Goal: Complete application form

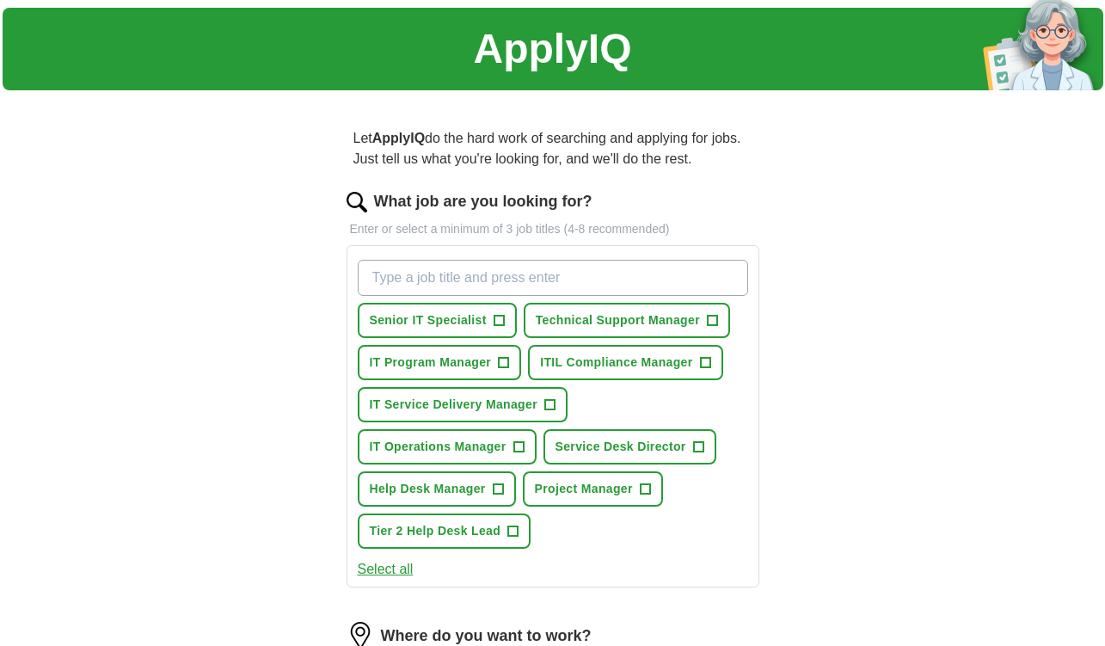
scroll to position [52, 0]
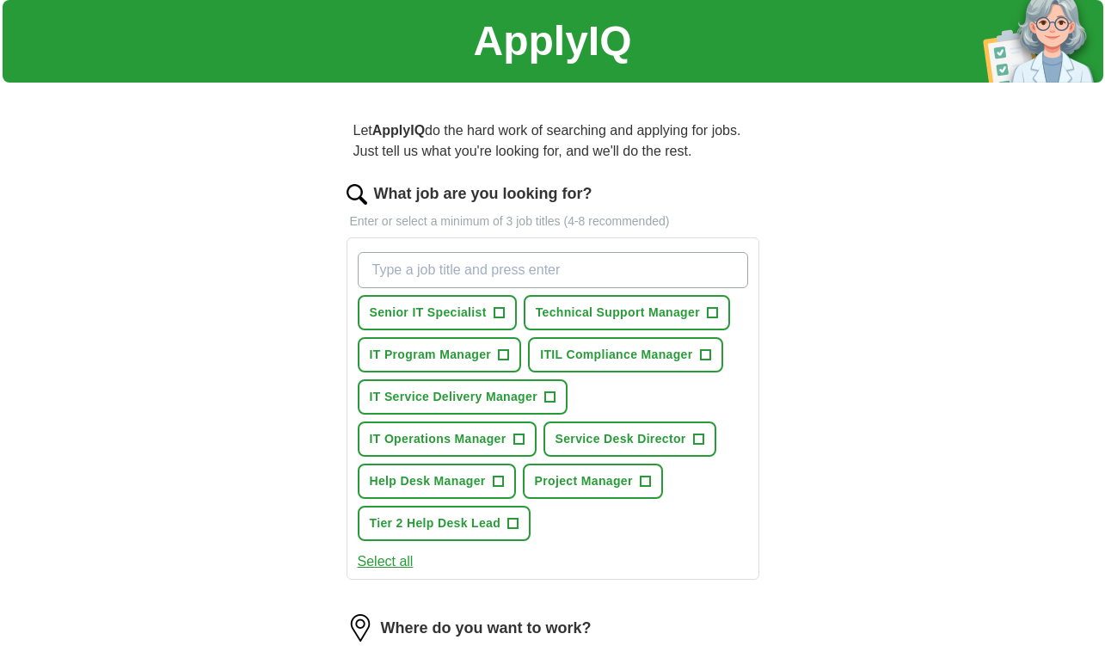
click at [522, 440] on span "+" at bounding box center [519, 440] width 10 height 14
click at [499, 485] on span "+" at bounding box center [498, 482] width 10 height 14
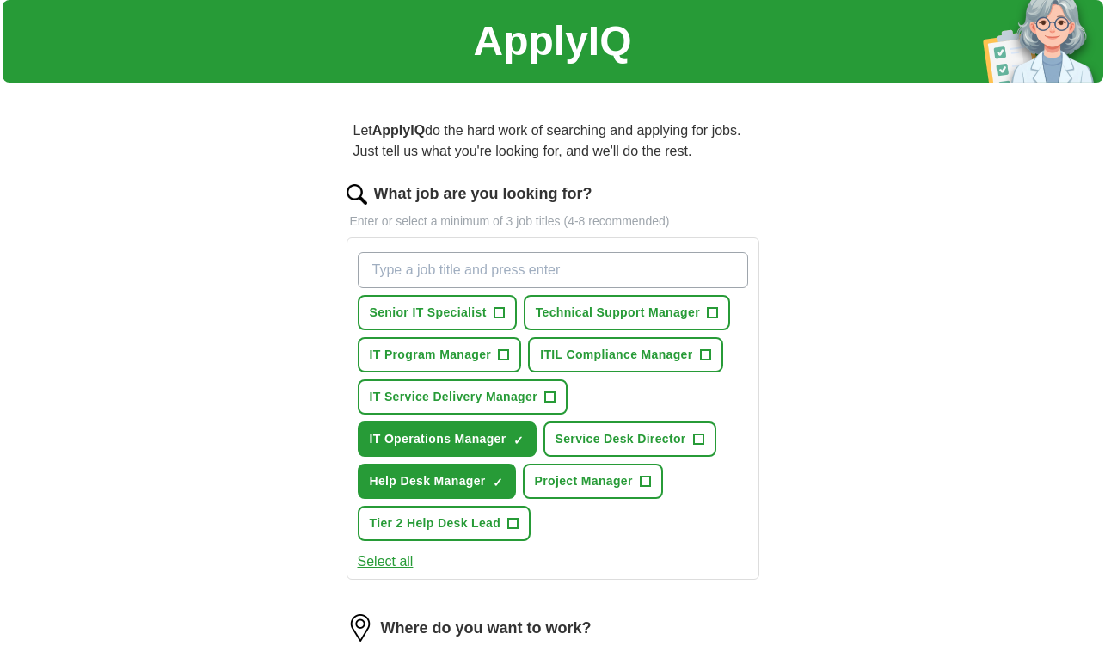
click at [545, 398] on span "+" at bounding box center [550, 398] width 10 height 14
click at [502, 314] on span "+" at bounding box center [499, 313] width 10 height 14
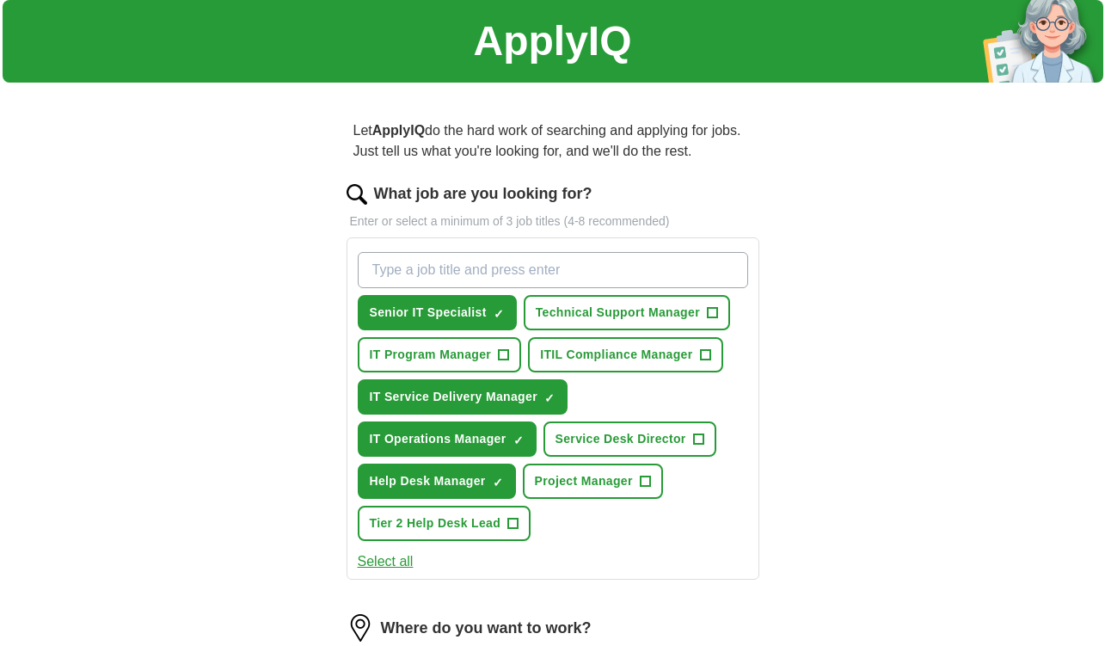
click at [714, 313] on span "+" at bounding box center [712, 313] width 10 height 14
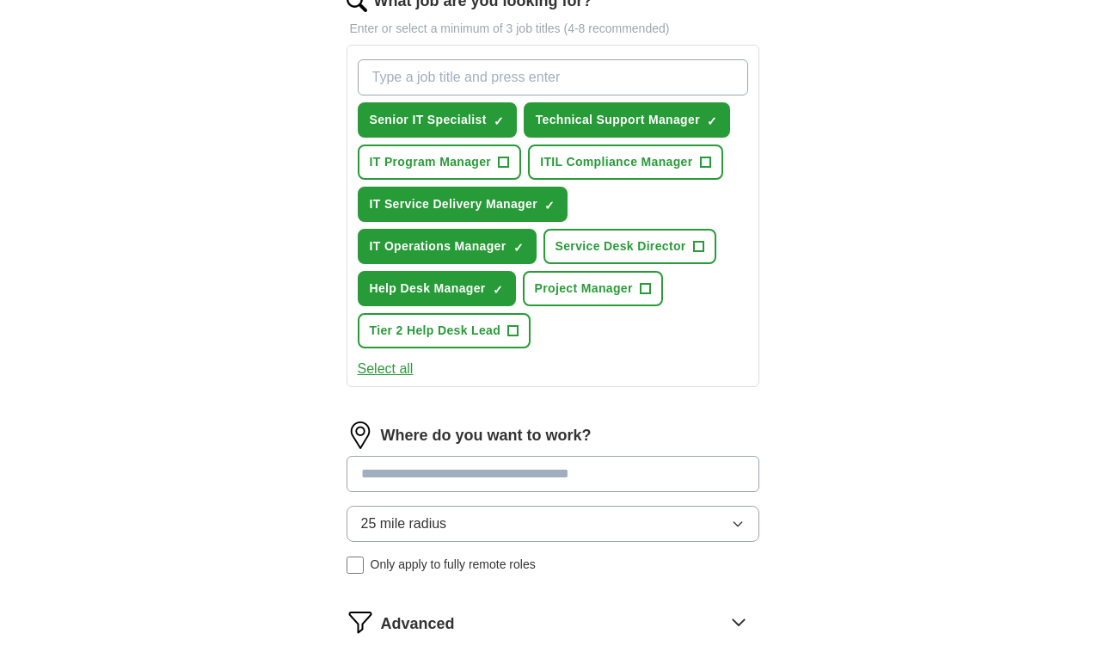
scroll to position [256, 0]
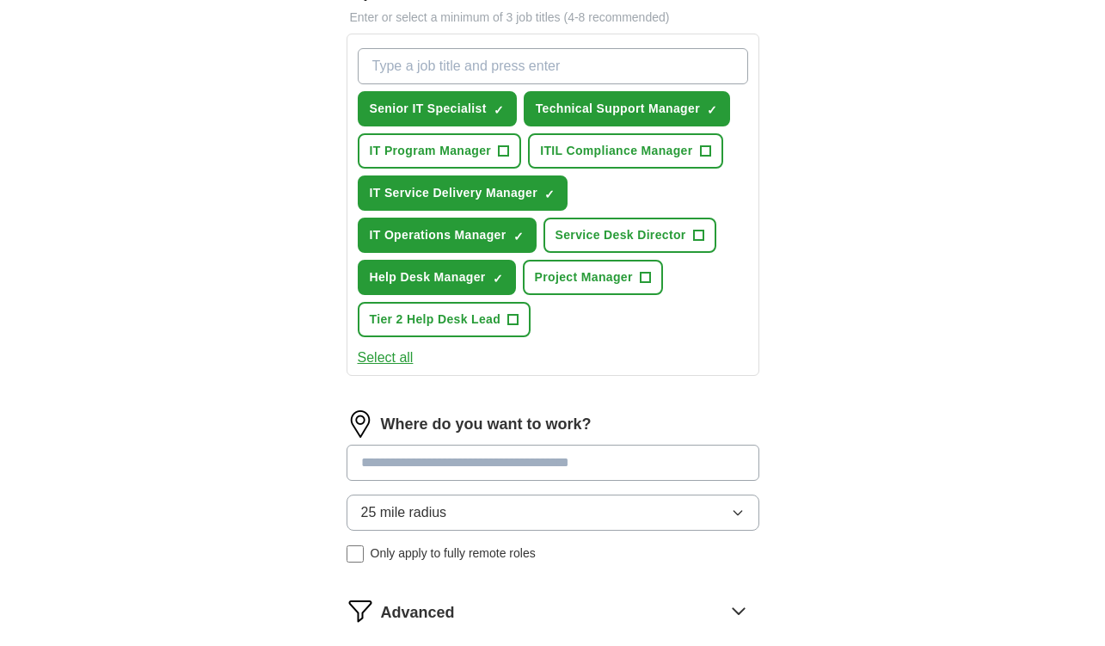
click at [543, 464] on input at bounding box center [553, 463] width 413 height 36
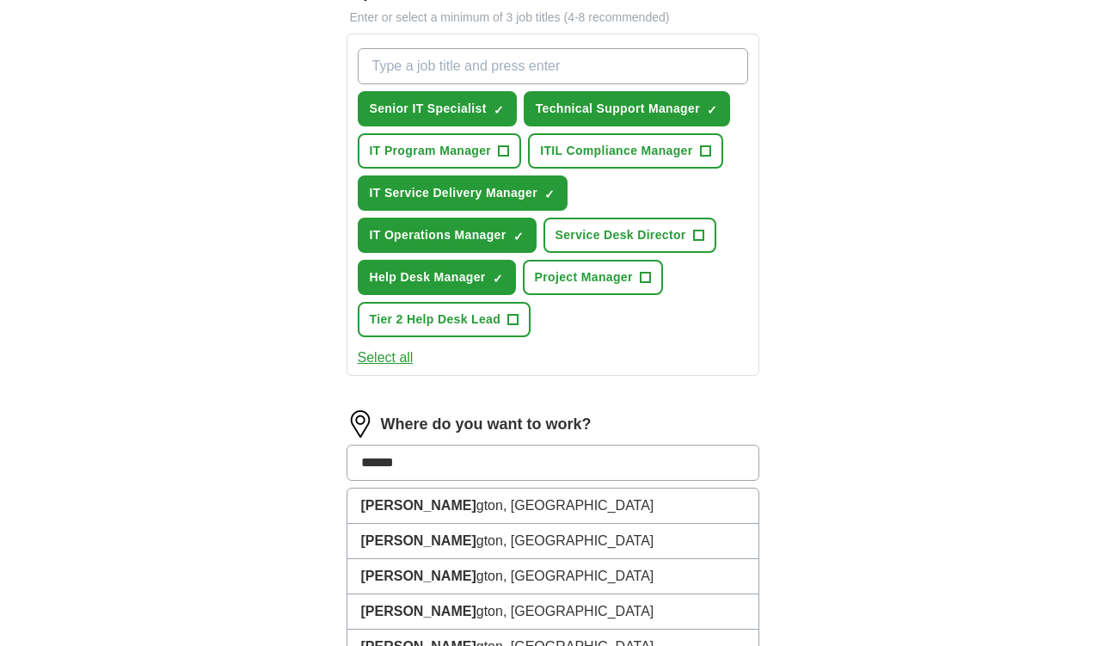
type input "*******"
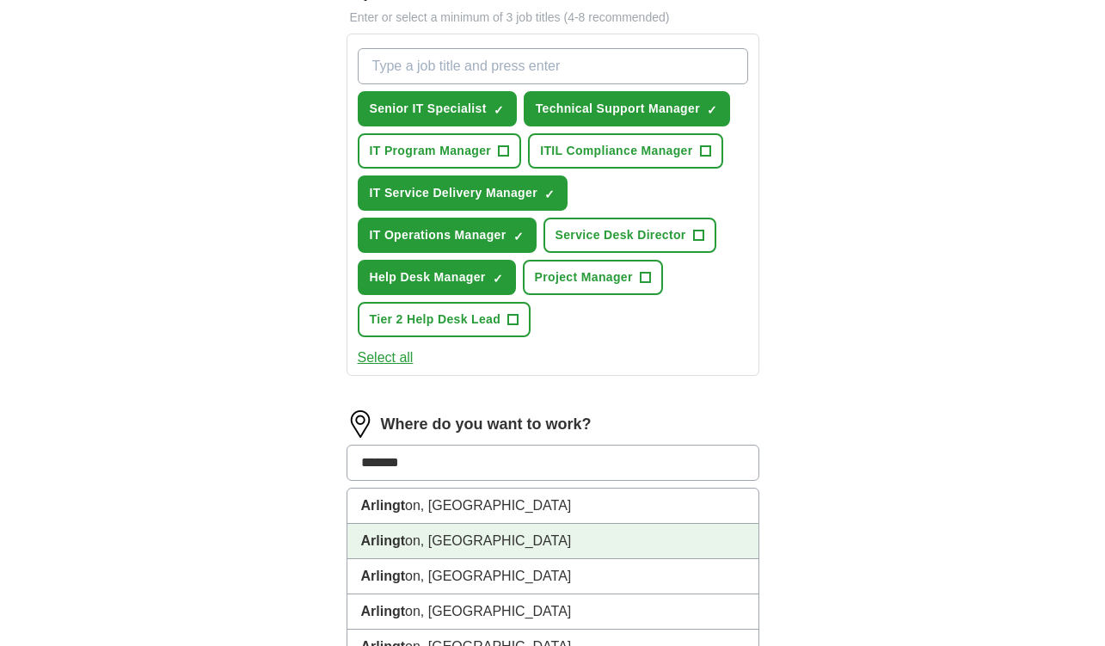
click at [509, 536] on li "Arlingt on, [GEOGRAPHIC_DATA]" at bounding box center [553, 541] width 411 height 35
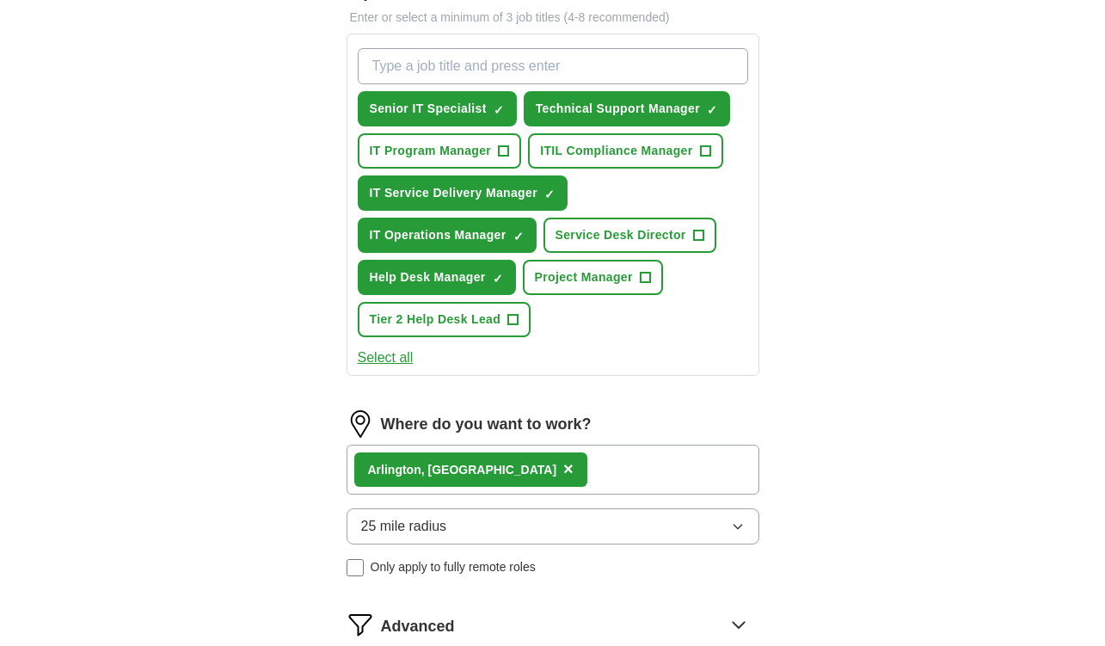
click at [509, 536] on button "25 mile radius" at bounding box center [553, 526] width 413 height 36
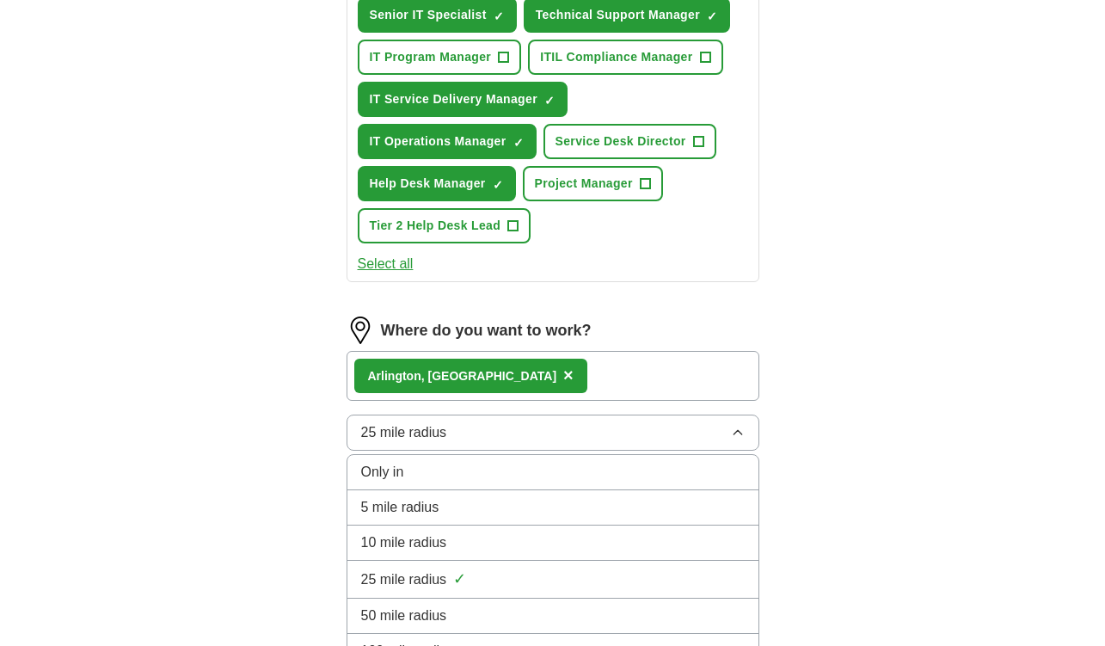
scroll to position [352, 0]
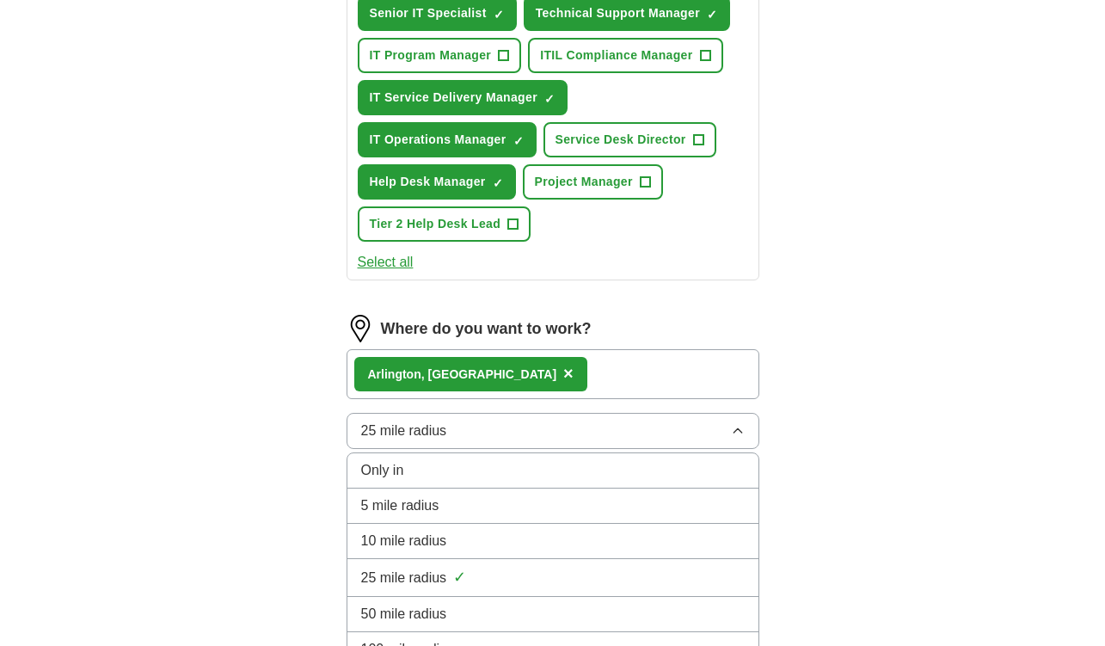
click at [504, 540] on div "10 mile radius" at bounding box center [553, 541] width 384 height 21
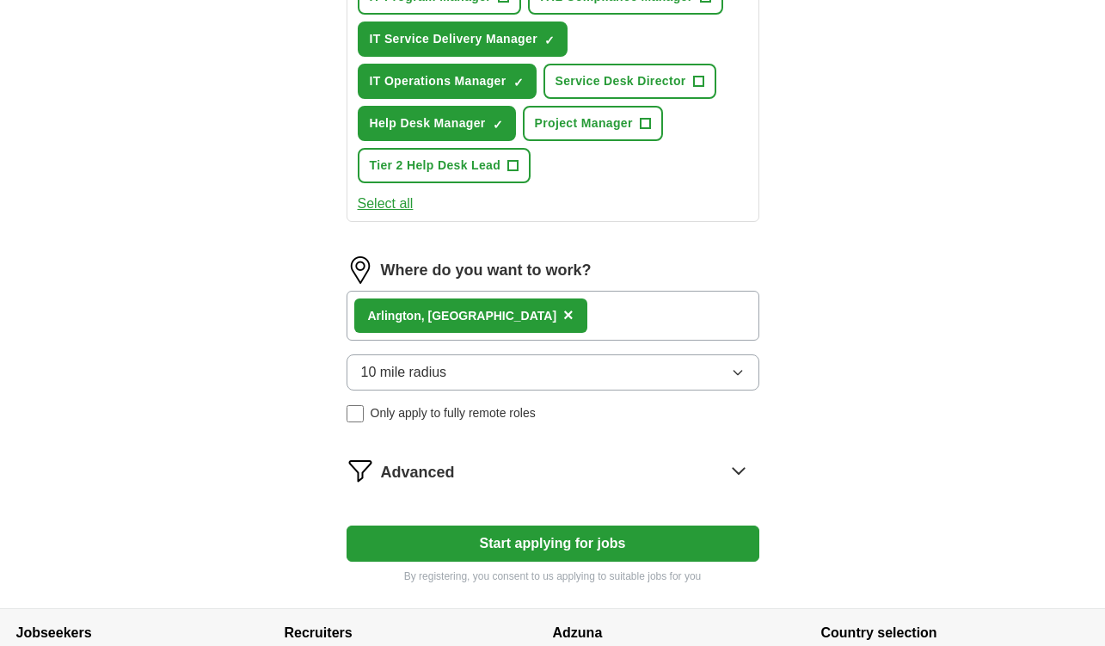
scroll to position [431, 0]
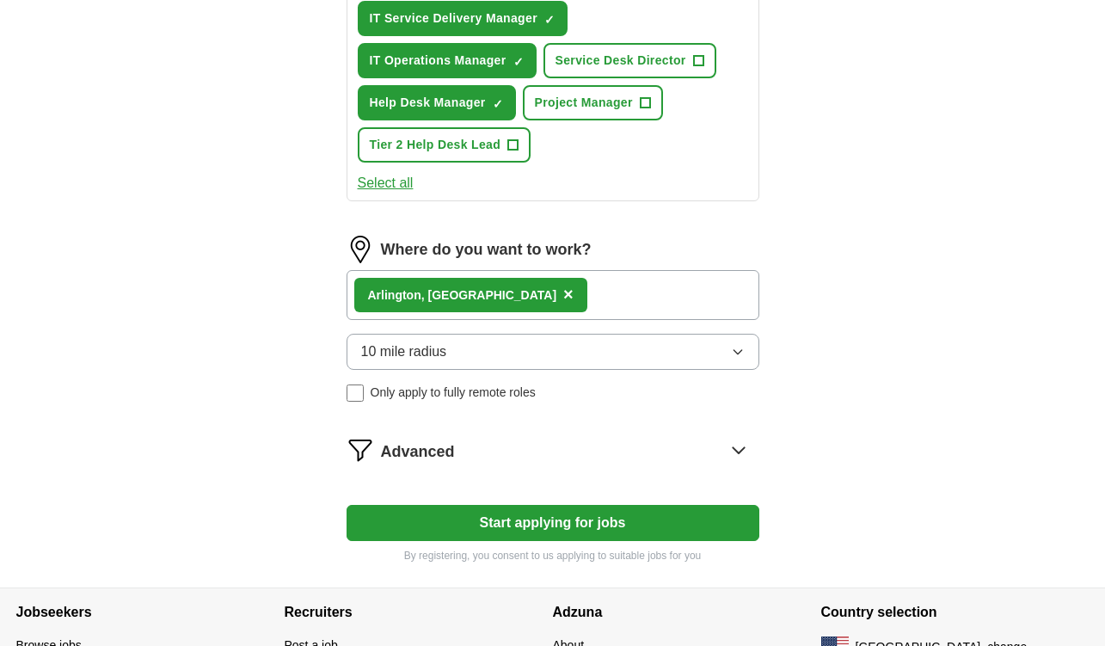
click at [734, 447] on icon at bounding box center [739, 450] width 28 height 28
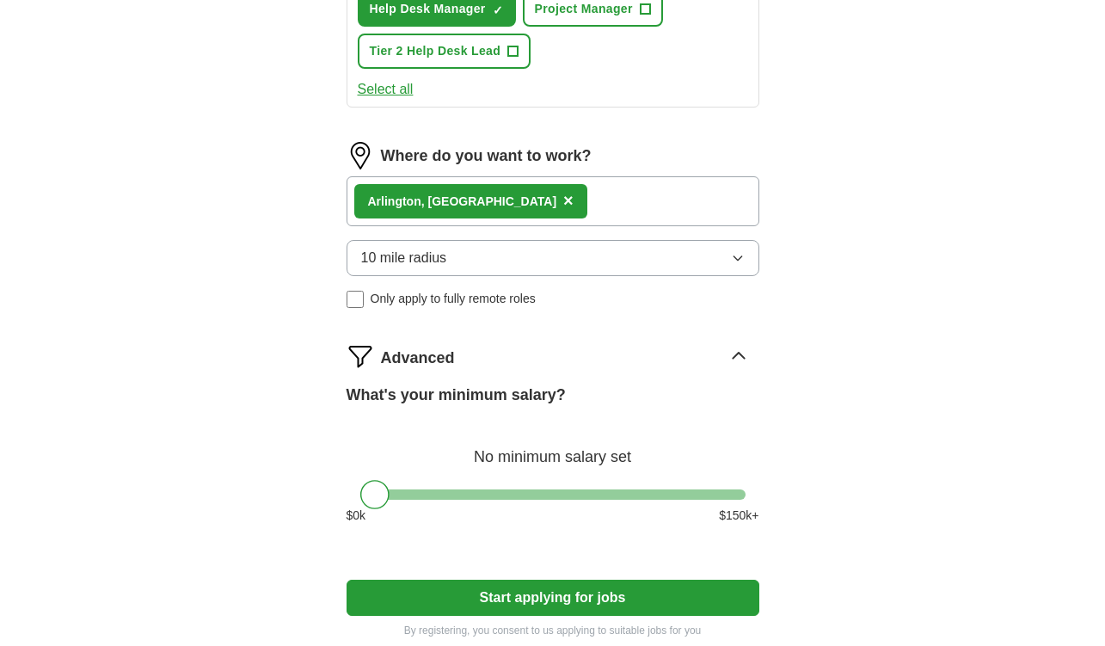
scroll to position [531, 0]
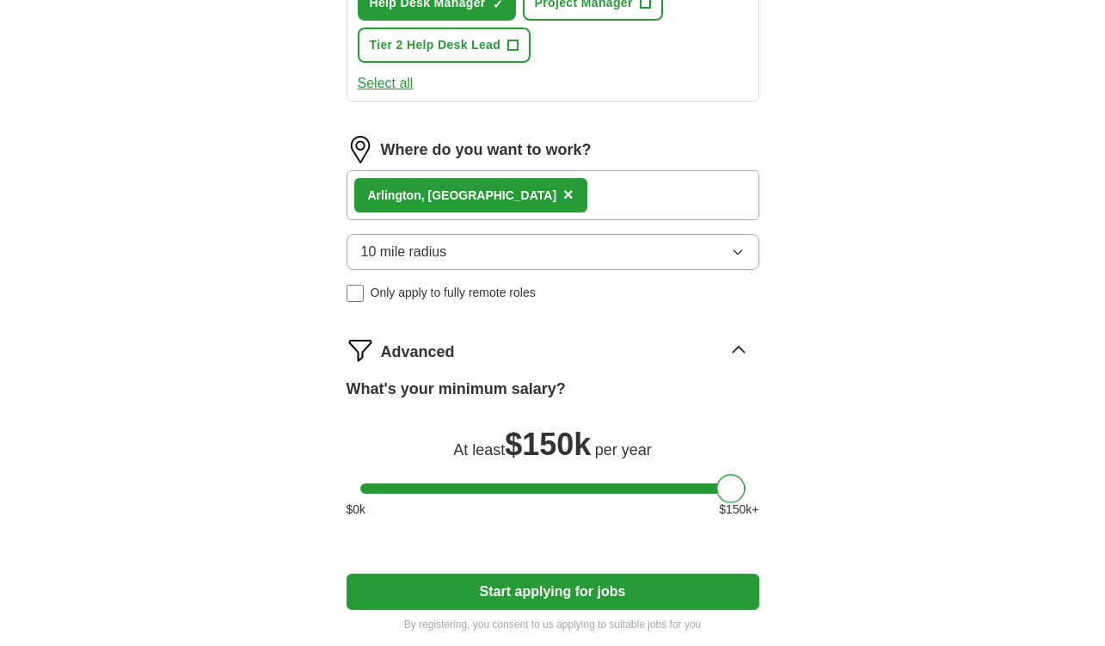
drag, startPoint x: 385, startPoint y: 493, endPoint x: 751, endPoint y: 507, distance: 365.9
click at [751, 507] on div "What's your minimum salary? At least $ 150k per year $ 0 k $ 150 k+" at bounding box center [553, 455] width 413 height 155
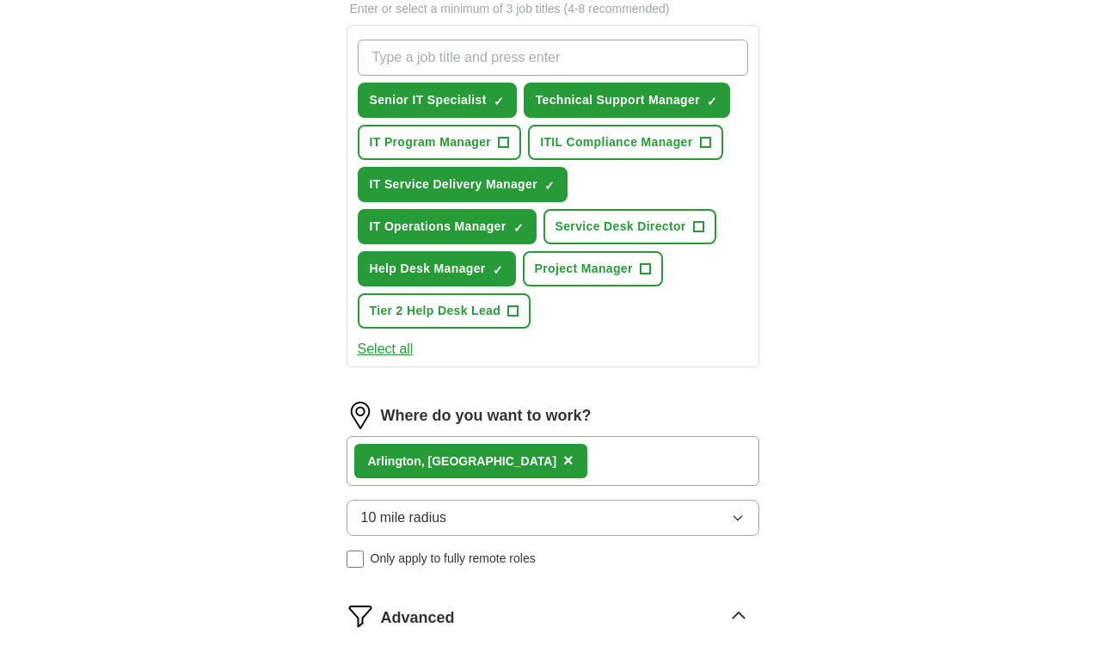
scroll to position [268, 0]
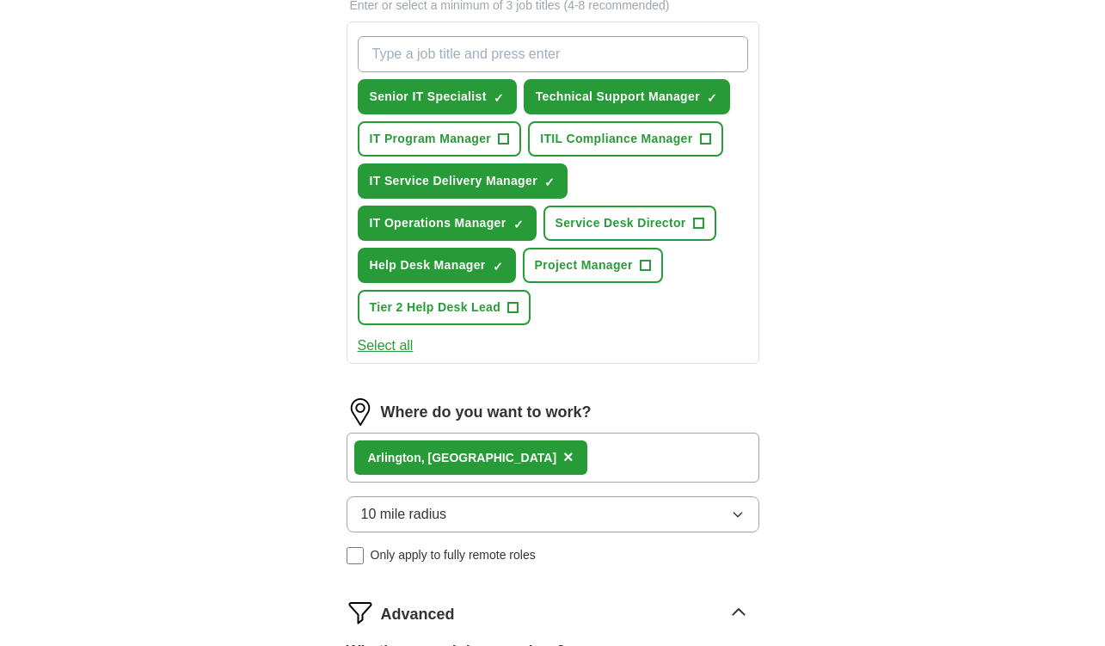
click at [518, 309] on span "+" at bounding box center [513, 308] width 10 height 14
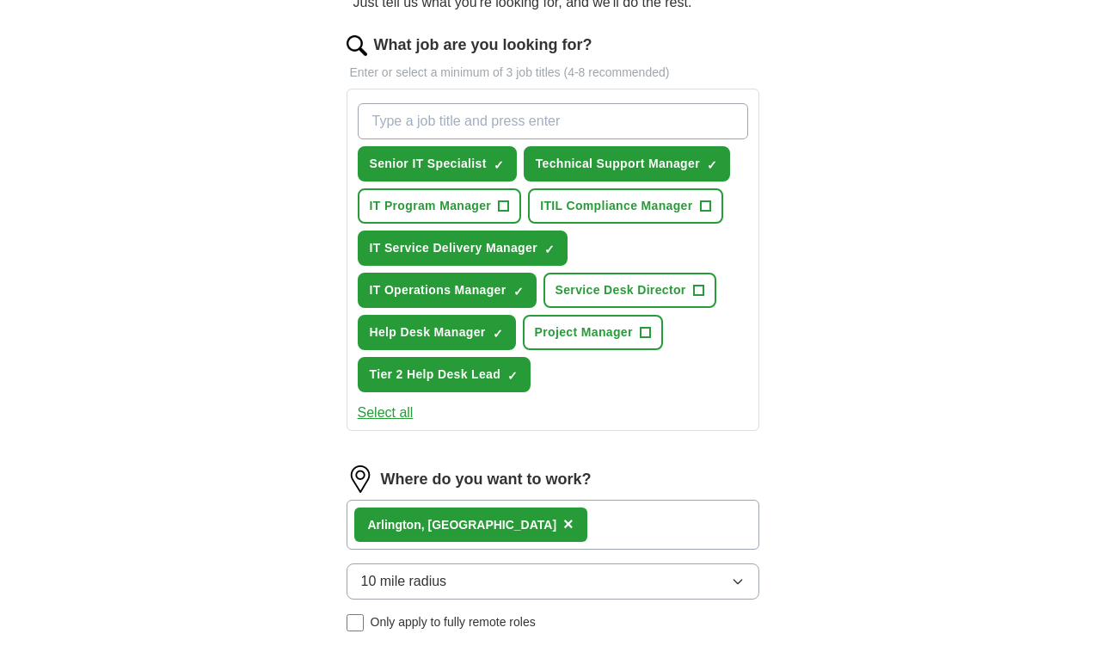
scroll to position [187, 0]
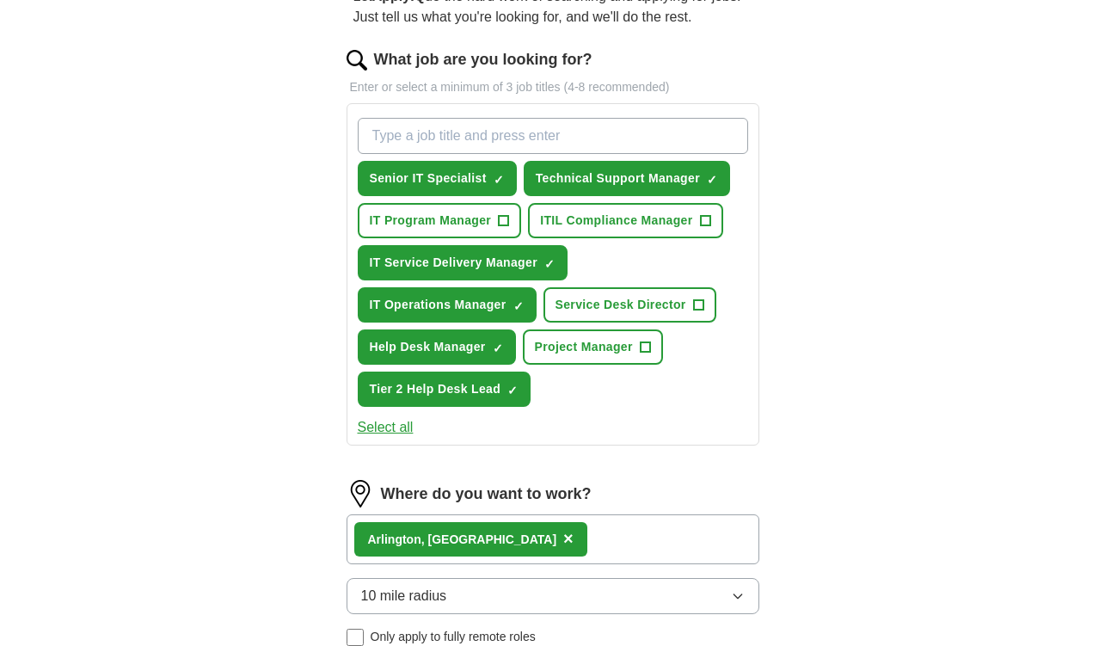
click at [555, 136] on input "What job are you looking for?" at bounding box center [553, 136] width 391 height 36
type input "h"
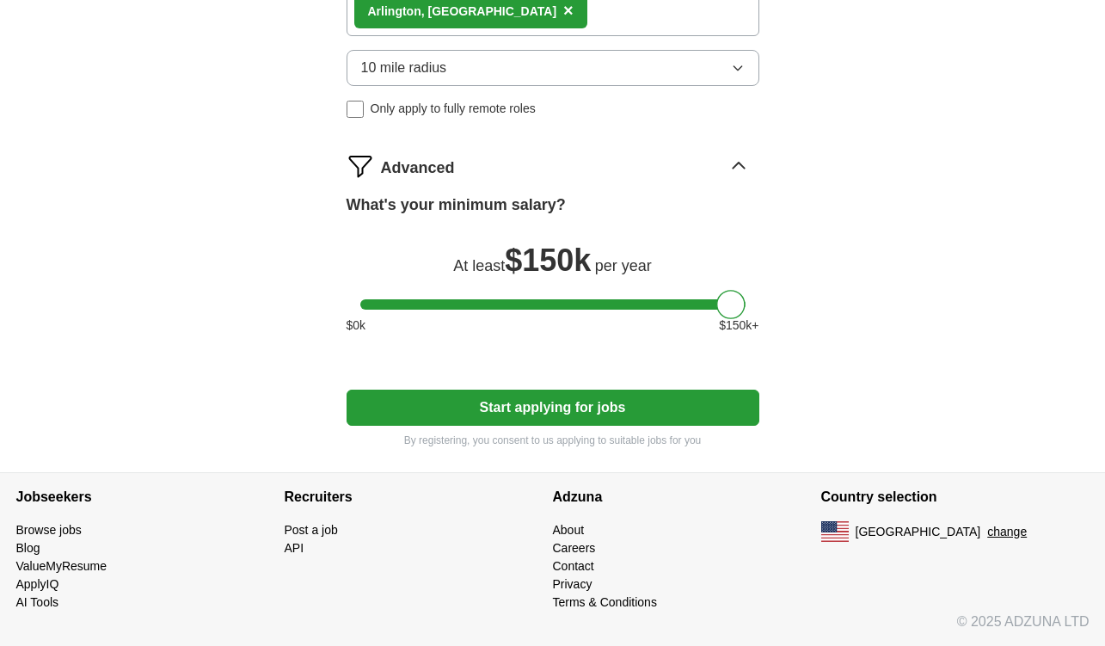
scroll to position [715, 0]
click at [545, 405] on button "Start applying for jobs" at bounding box center [553, 408] width 413 height 36
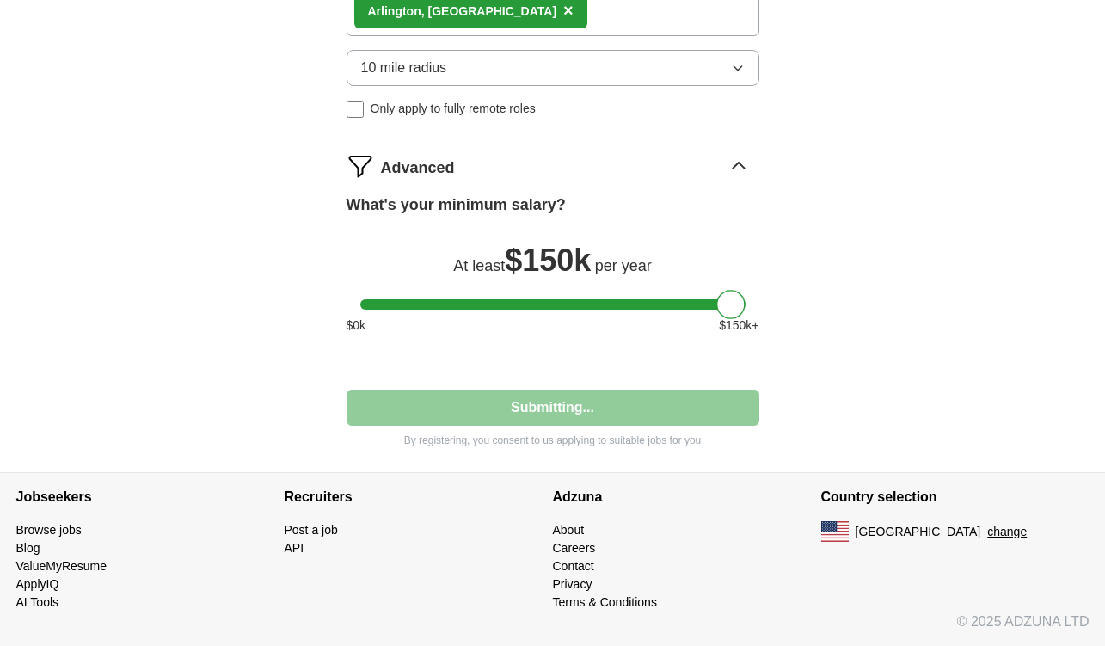
select select "**"
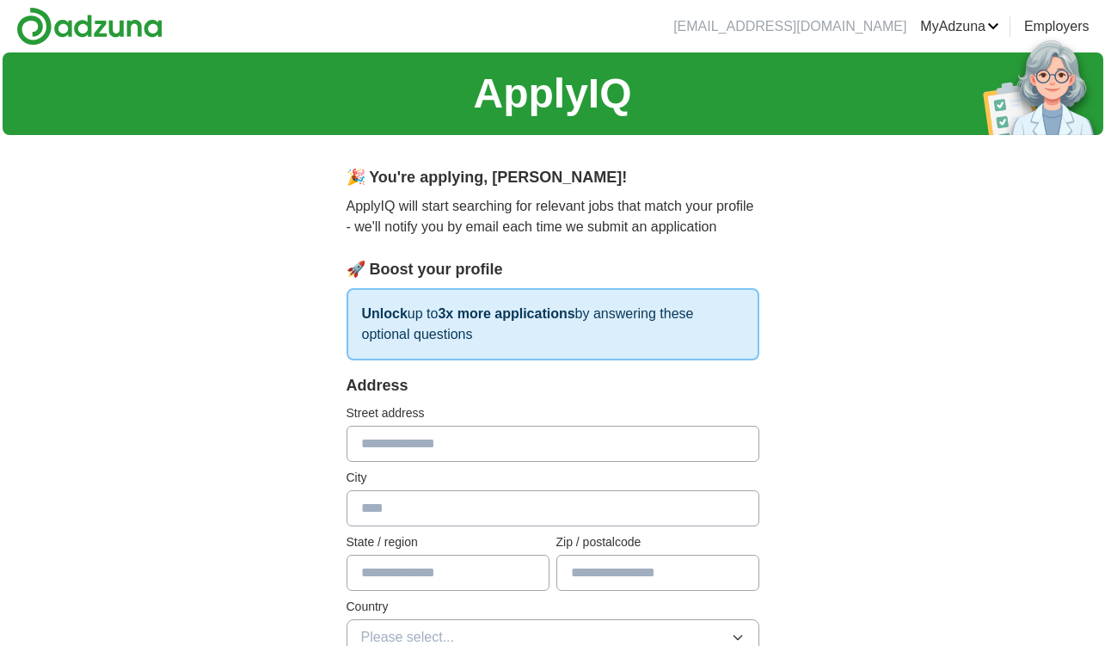
scroll to position [0, 0]
type input "**********"
click at [411, 498] on input "text" at bounding box center [553, 508] width 413 height 36
type input "*********"
type input "**"
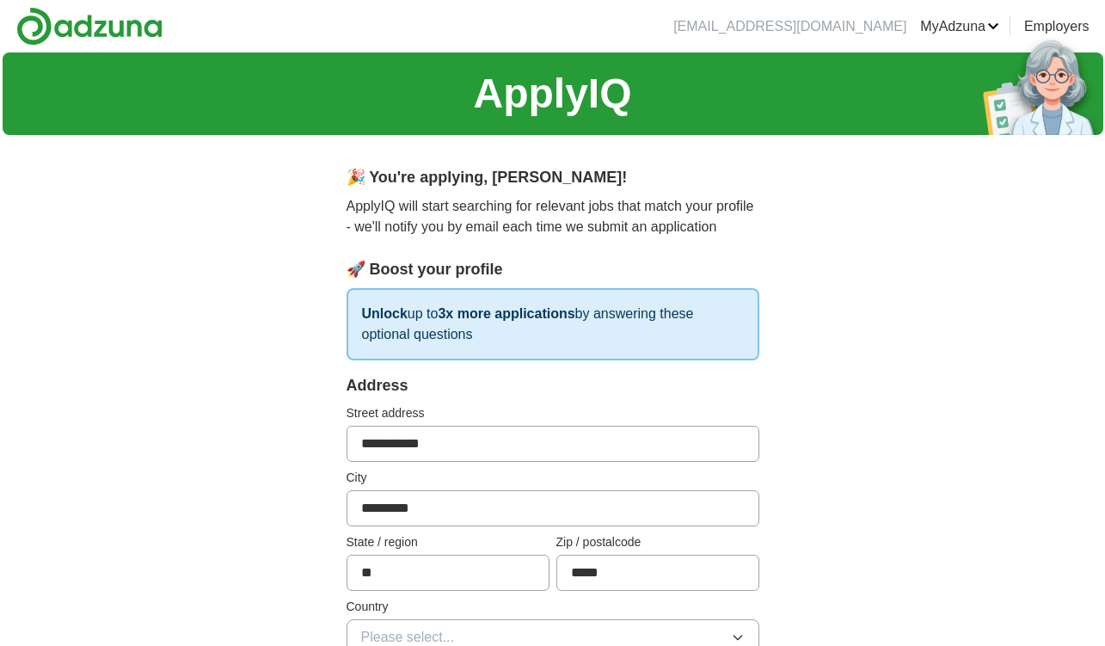
type input "*****"
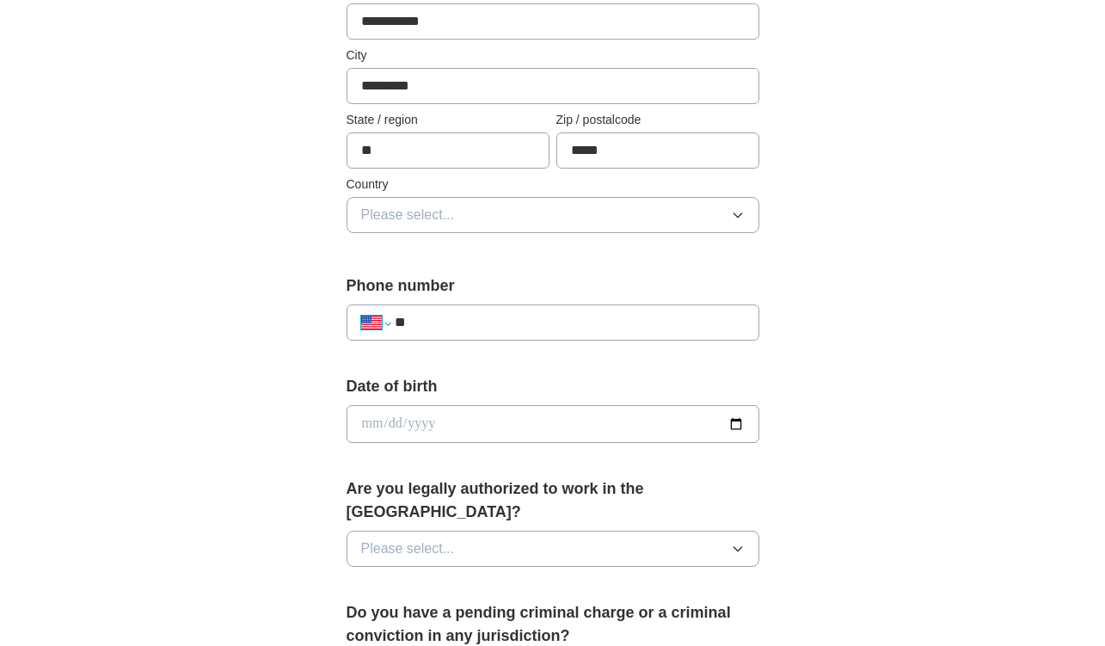
scroll to position [419, 0]
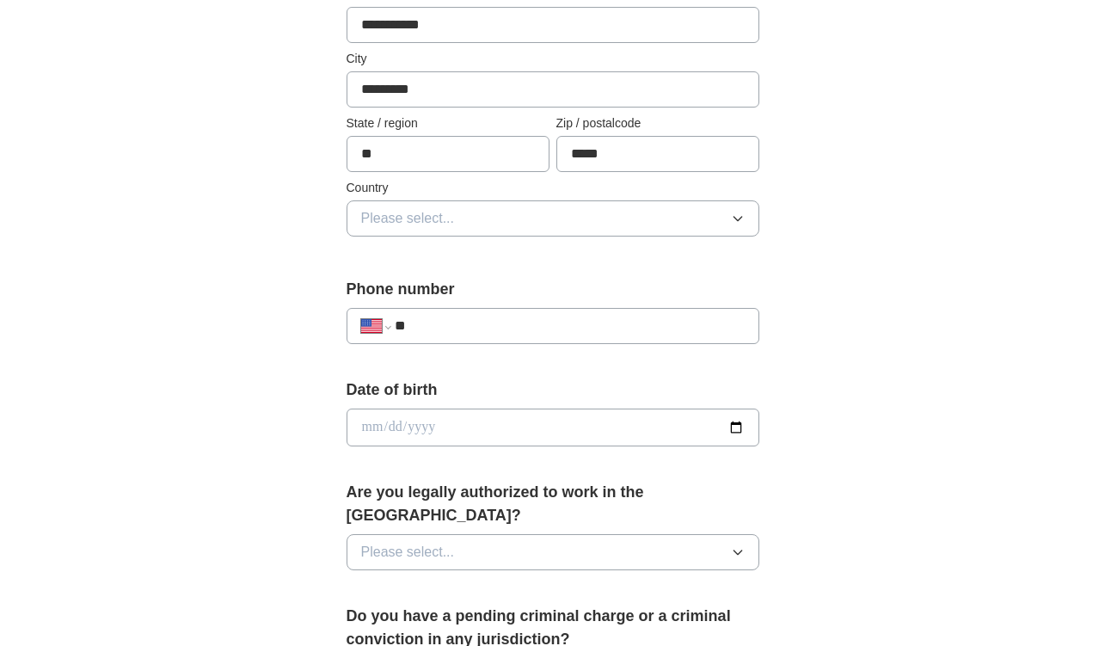
click at [407, 198] on div "Country Please select..." at bounding box center [553, 208] width 413 height 58
click at [399, 217] on span "Please select..." at bounding box center [408, 218] width 94 height 21
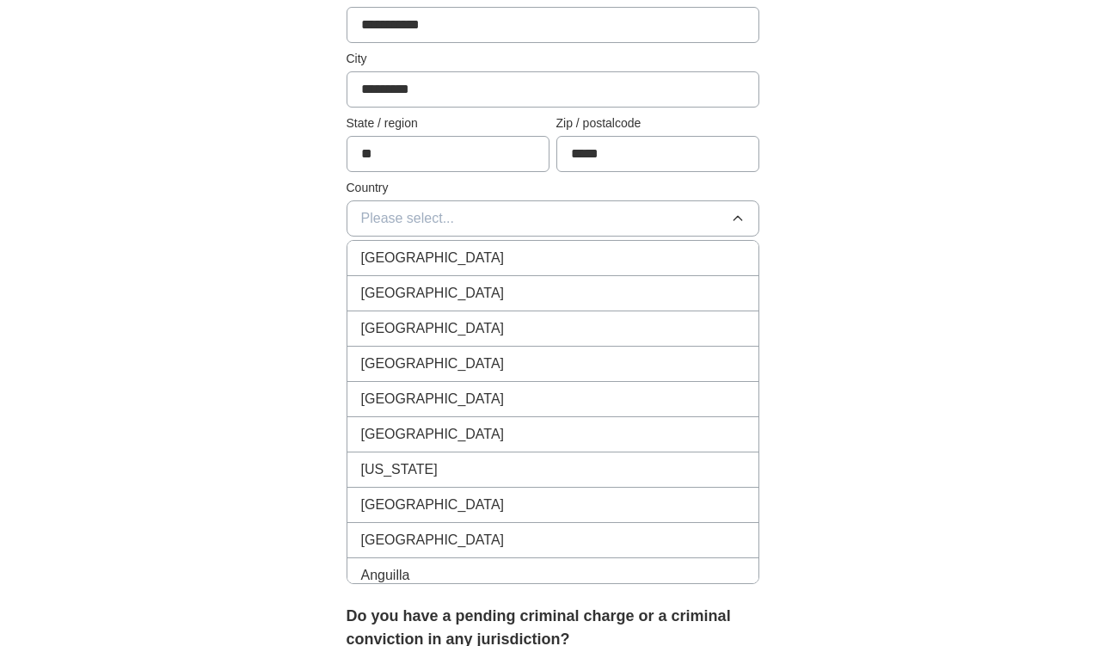
click at [402, 287] on span "[GEOGRAPHIC_DATA]" at bounding box center [433, 293] width 144 height 21
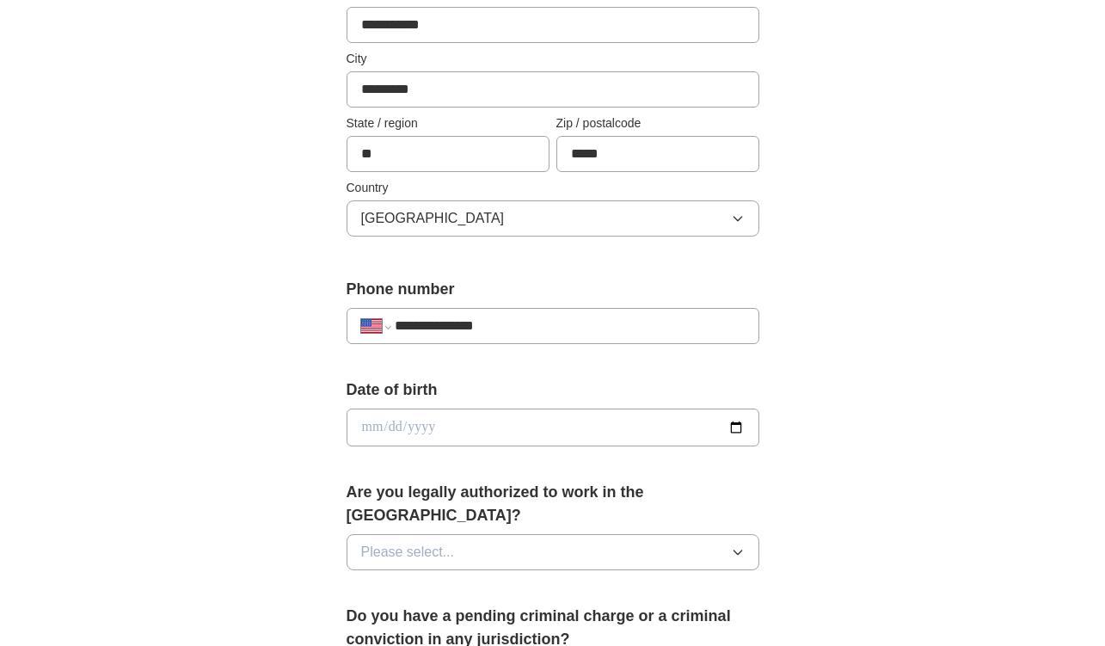
type input "**********"
click at [388, 542] on span "Please select..." at bounding box center [408, 552] width 94 height 21
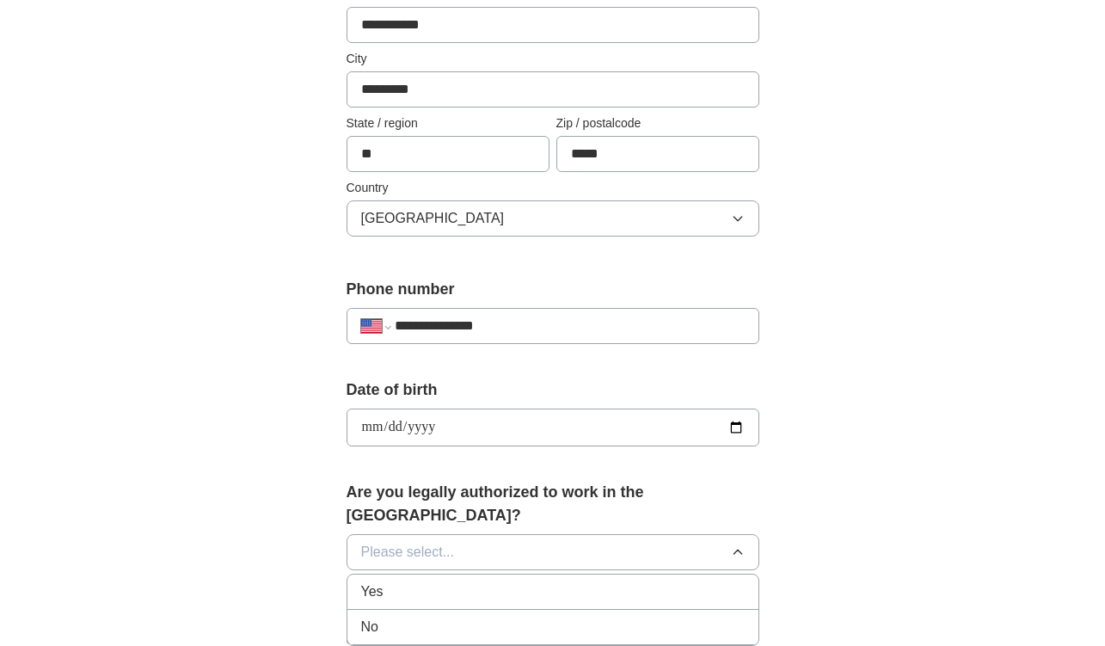
click at [392, 582] on div "Yes" at bounding box center [553, 592] width 384 height 21
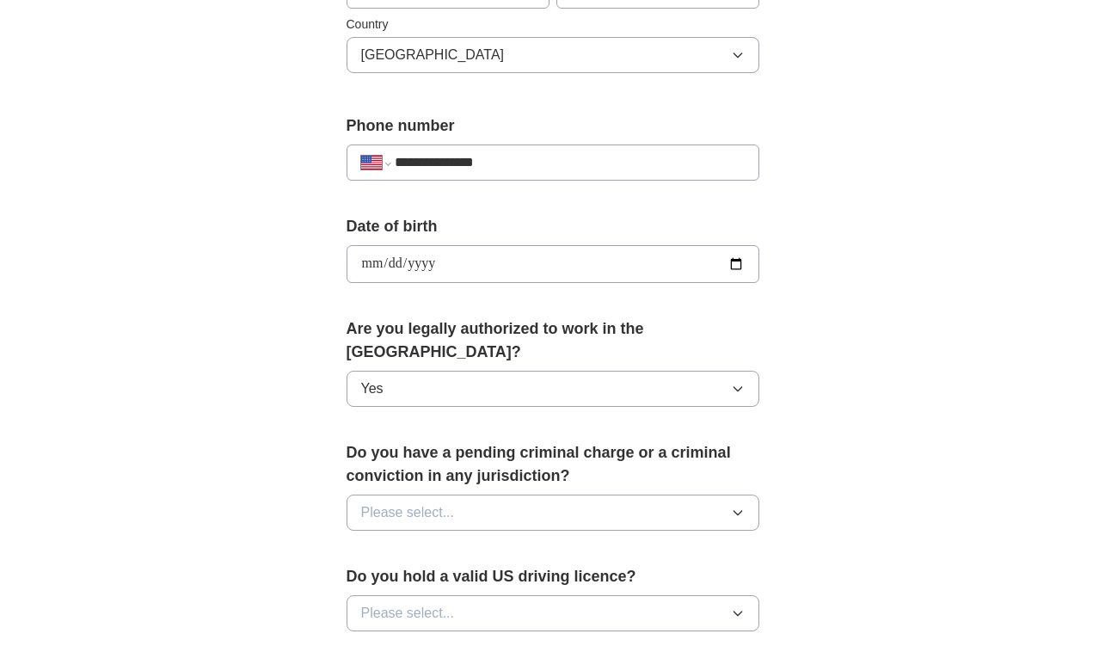
scroll to position [608, 0]
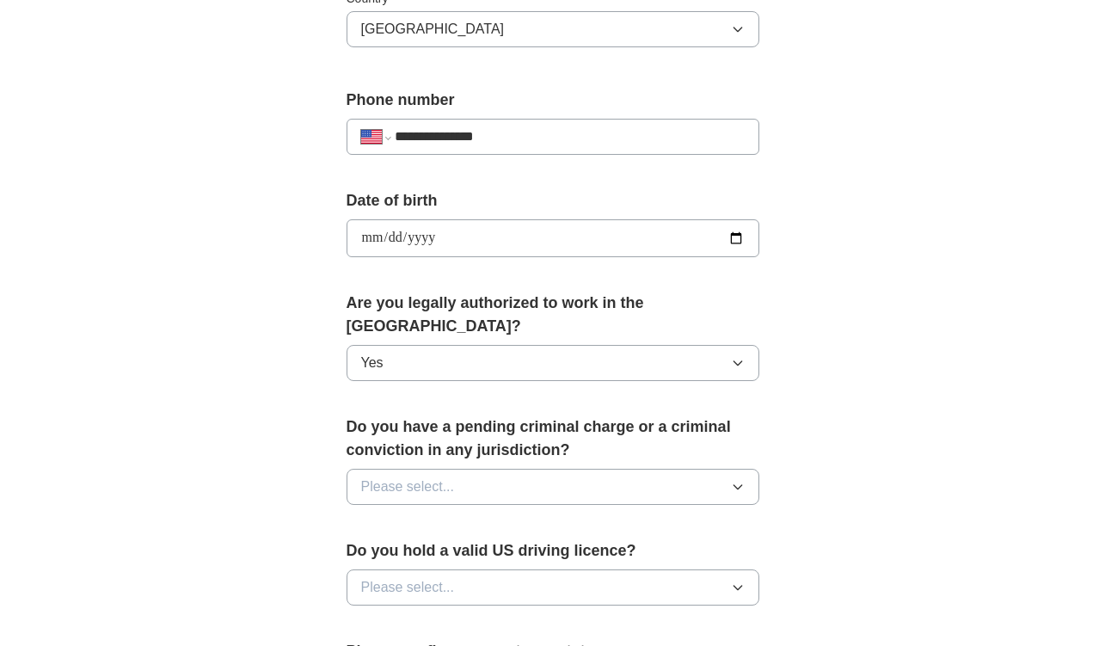
click at [409, 477] on span "Please select..." at bounding box center [408, 487] width 94 height 21
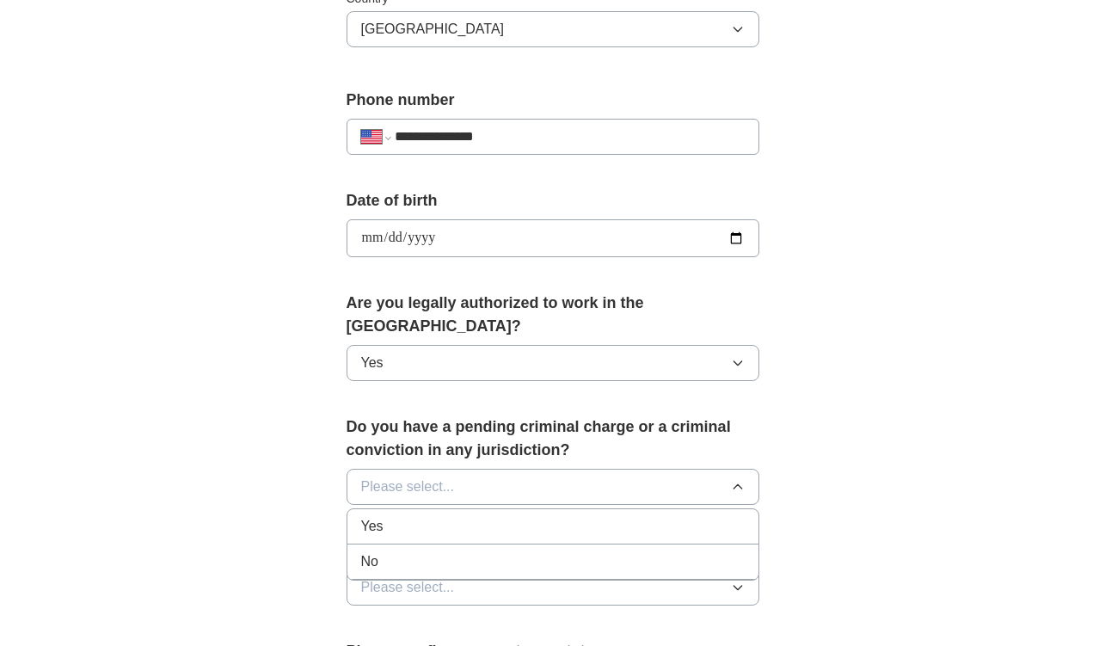
click at [397, 551] on div "No" at bounding box center [553, 561] width 384 height 21
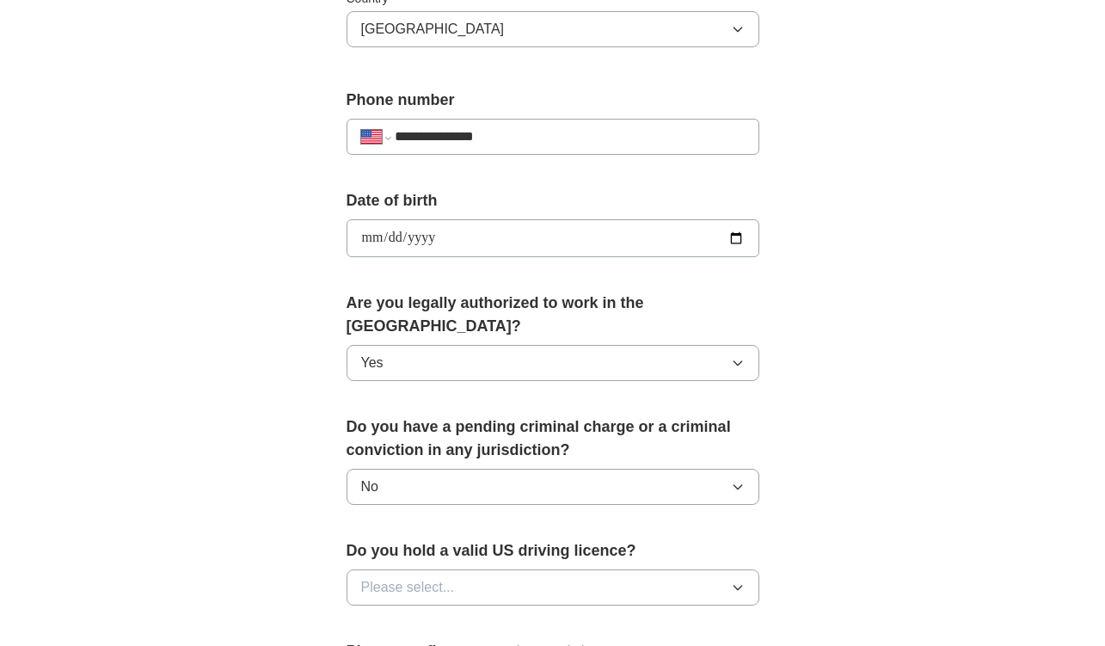
click at [394, 570] on button "Please select..." at bounding box center [553, 588] width 413 height 36
click at [393, 617] on div "Yes" at bounding box center [553, 627] width 384 height 21
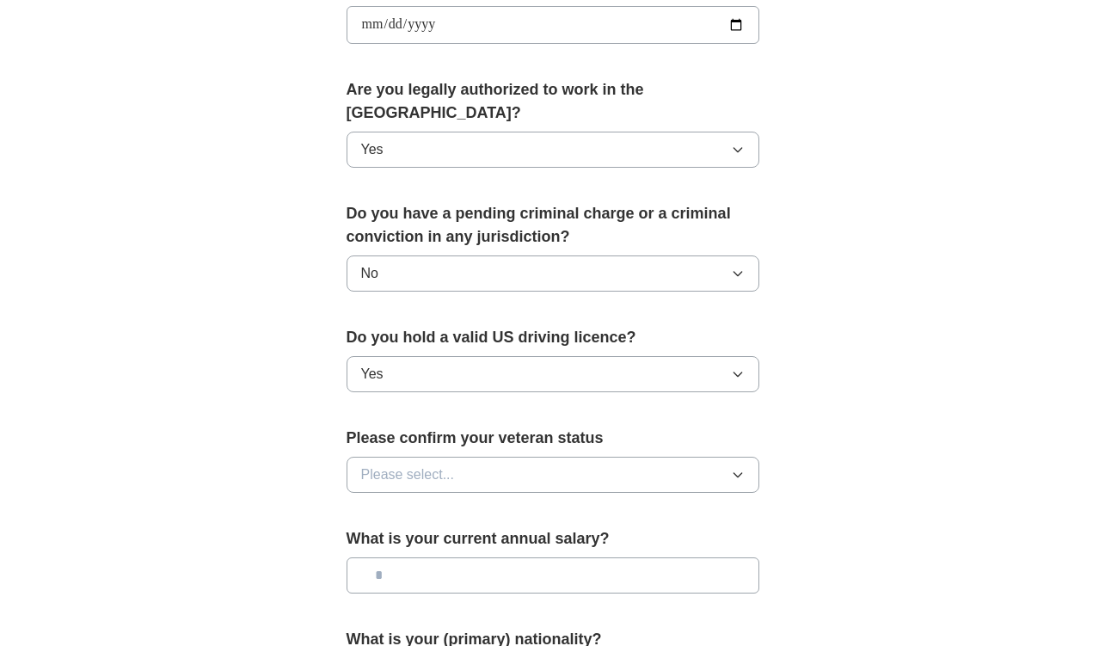
scroll to position [840, 0]
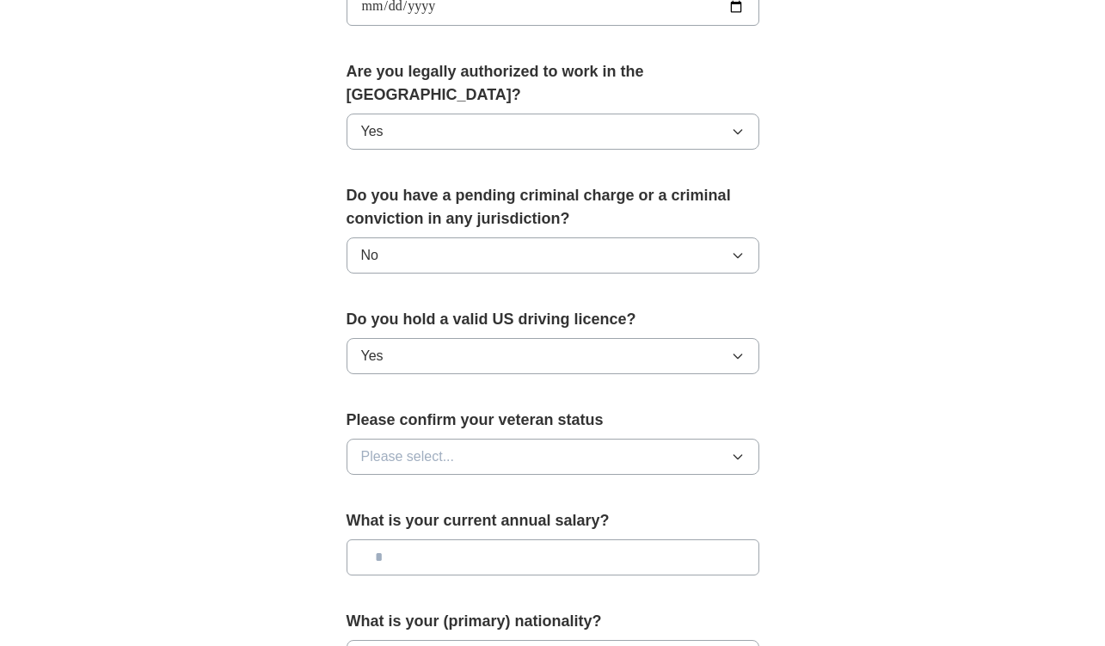
click at [369, 447] on span "Please select..." at bounding box center [408, 457] width 94 height 21
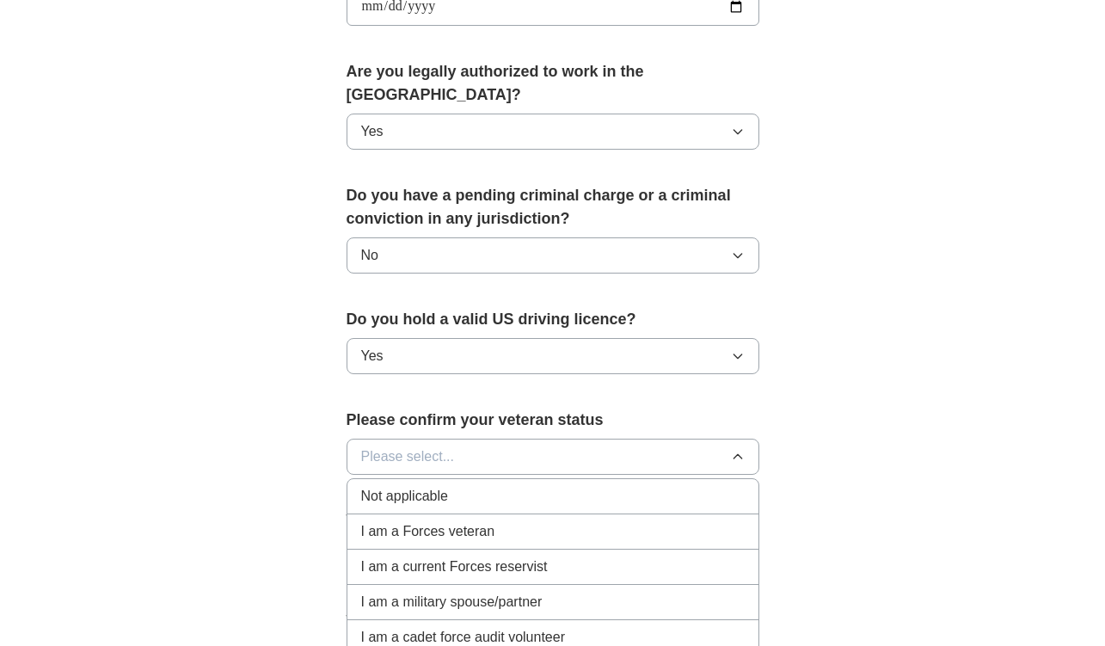
click at [390, 486] on span "Not applicable" at bounding box center [404, 496] width 87 height 21
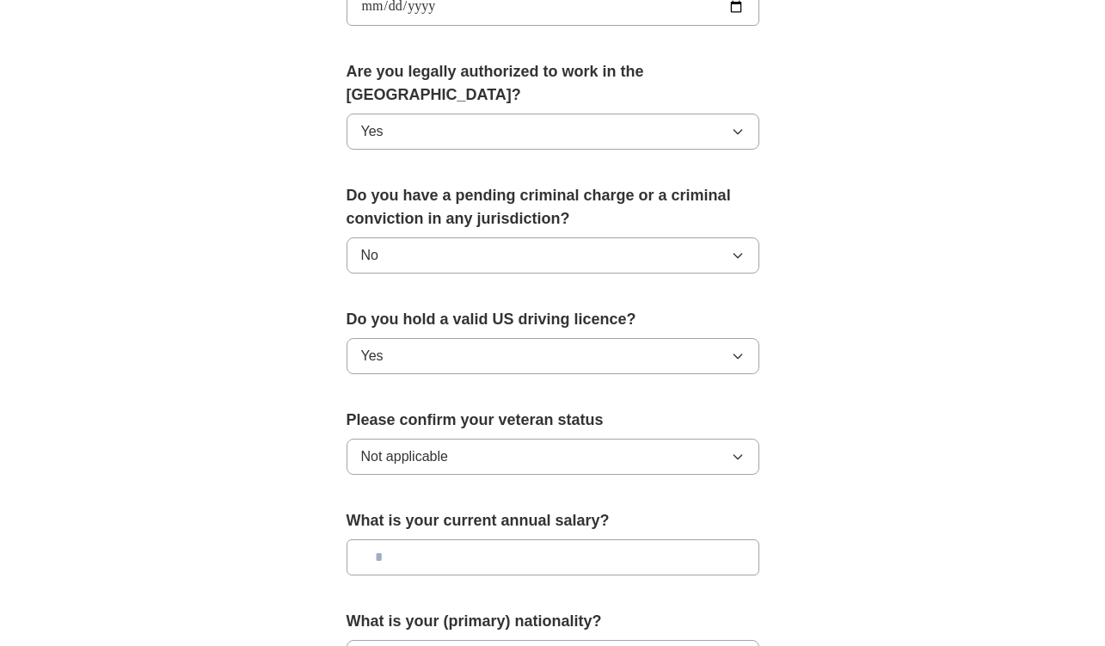
click at [398, 447] on span "Not applicable" at bounding box center [404, 457] width 87 height 21
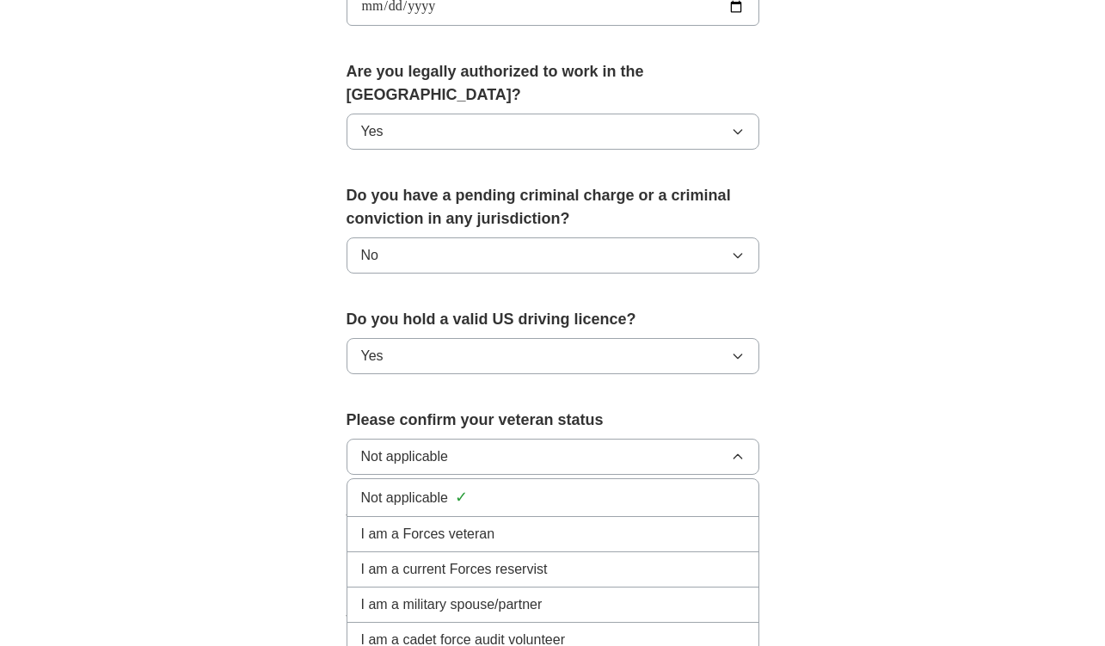
click at [398, 447] on span "Not applicable" at bounding box center [404, 457] width 87 height 21
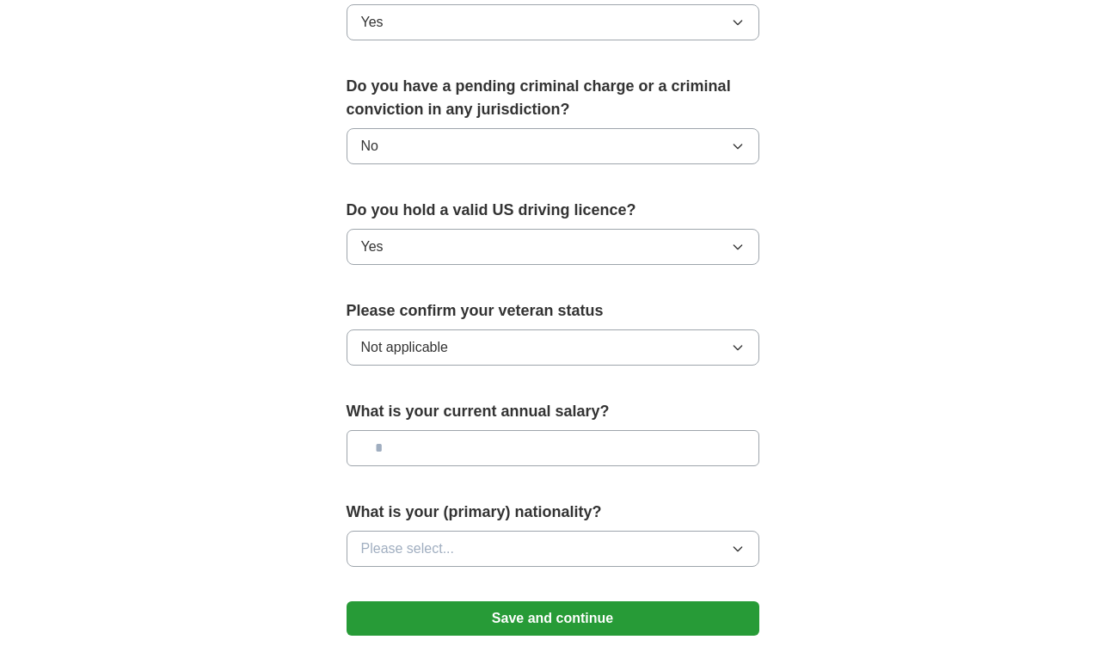
scroll to position [966, 0]
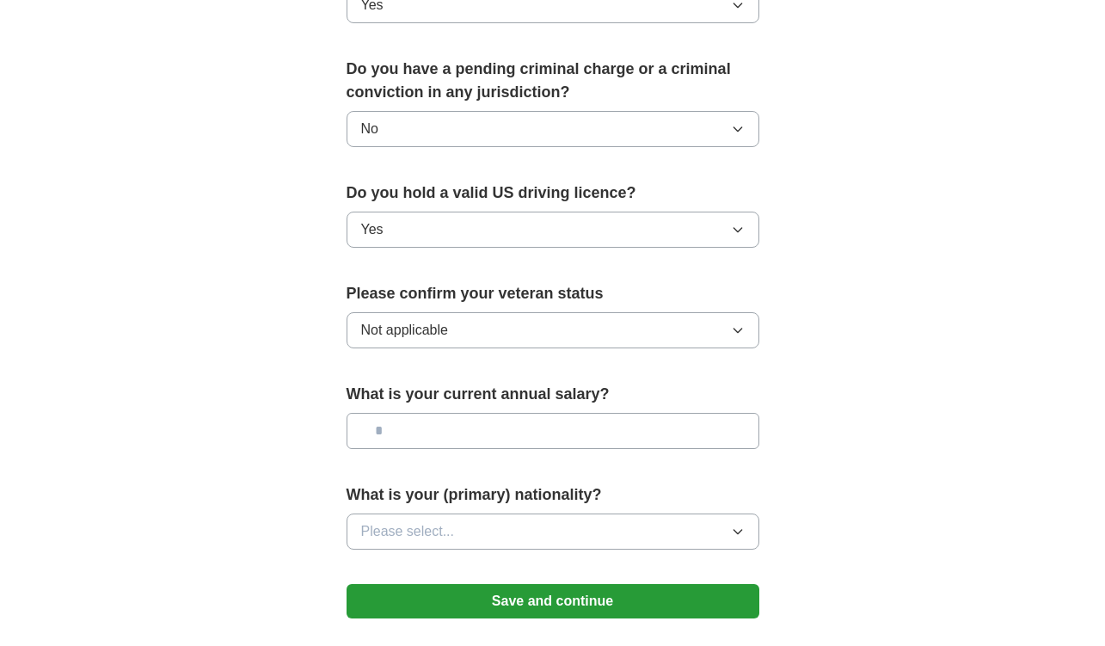
click at [427, 421] on input "text" at bounding box center [553, 431] width 413 height 36
type input "********"
click at [435, 521] on span "Please select..." at bounding box center [408, 531] width 94 height 21
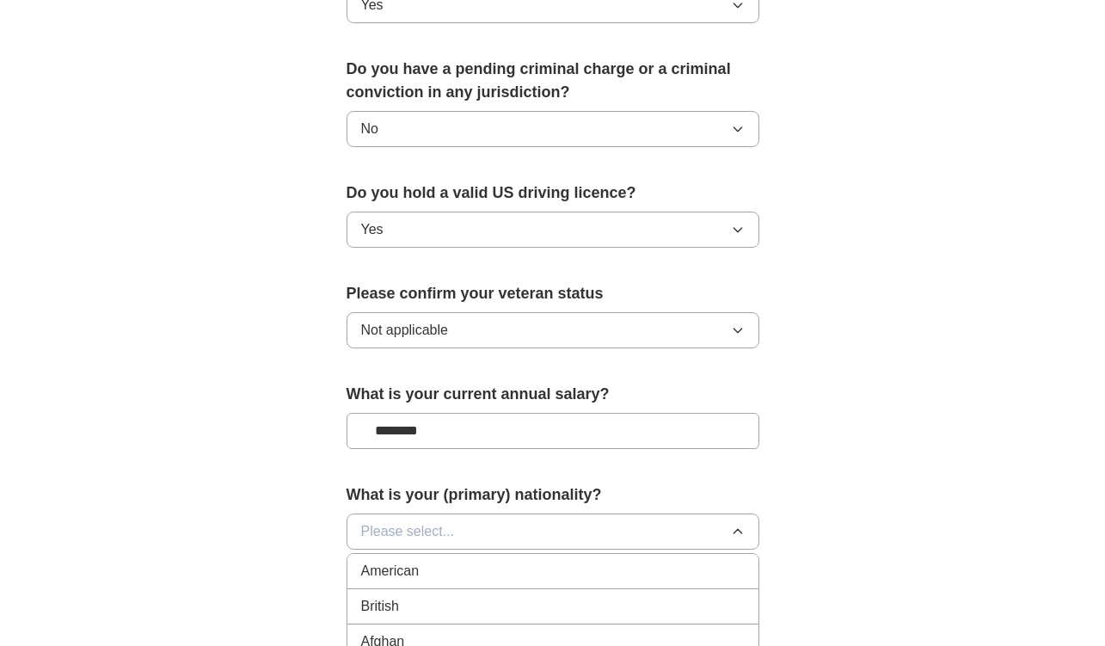
click at [430, 561] on div "American" at bounding box center [553, 571] width 384 height 21
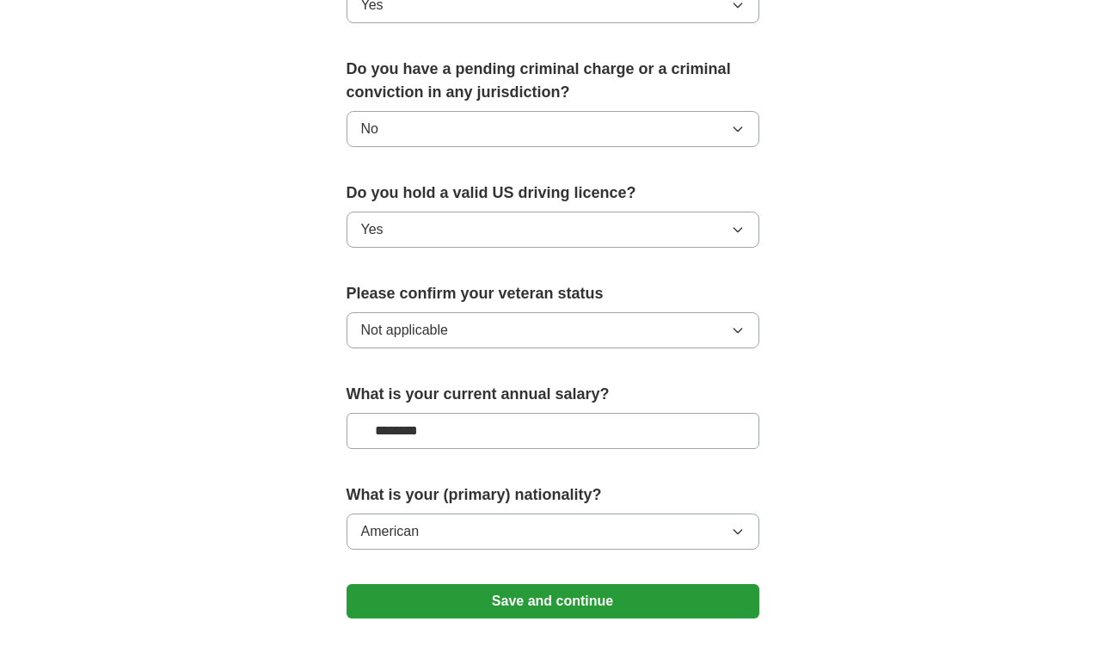
click at [469, 584] on button "Save and continue" at bounding box center [553, 601] width 413 height 34
